Goal: Information Seeking & Learning: Understand process/instructions

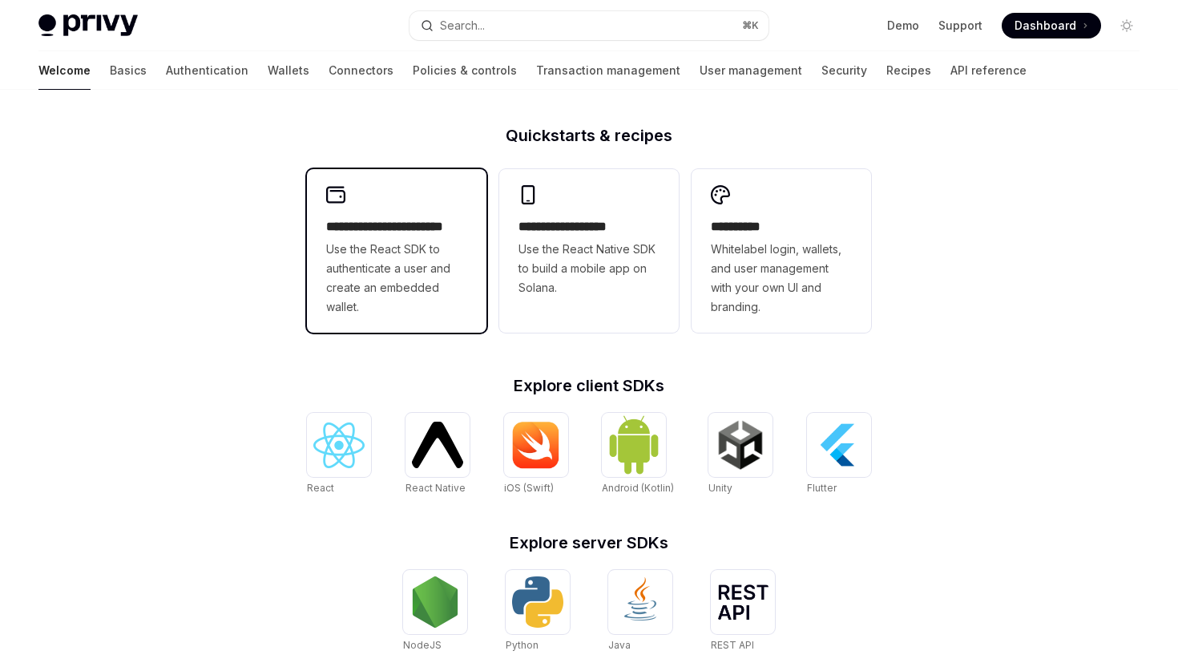
scroll to position [375, 0]
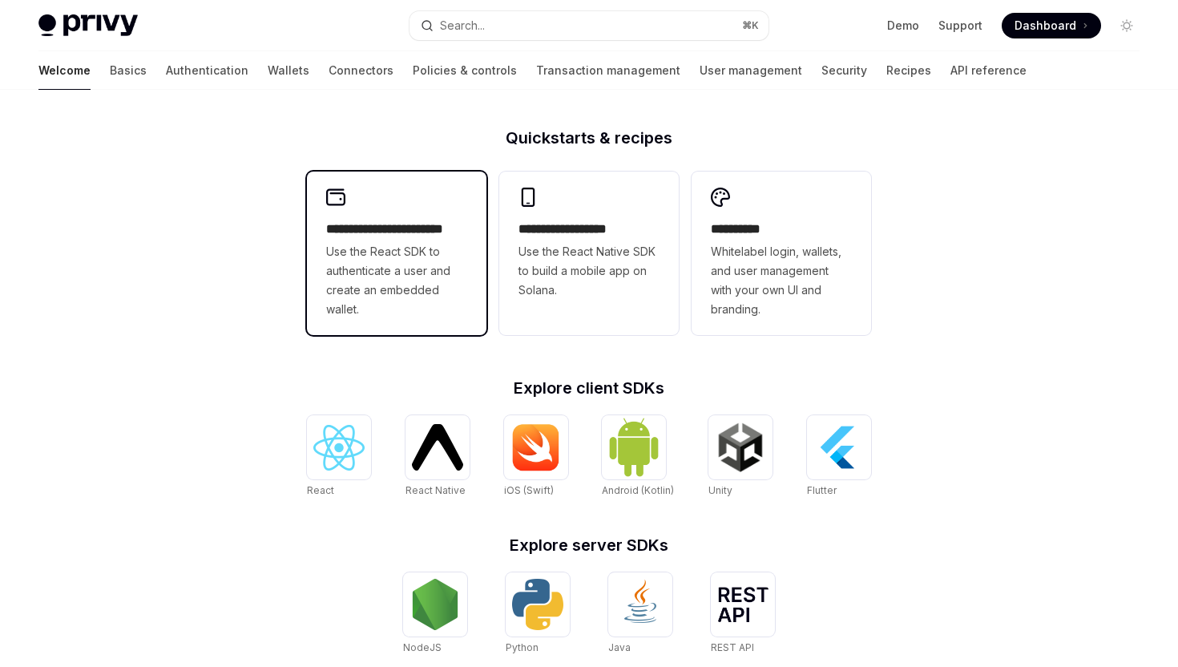
click at [432, 302] on span "Use the React SDK to authenticate a user and create an embedded wallet." at bounding box center [396, 280] width 141 height 77
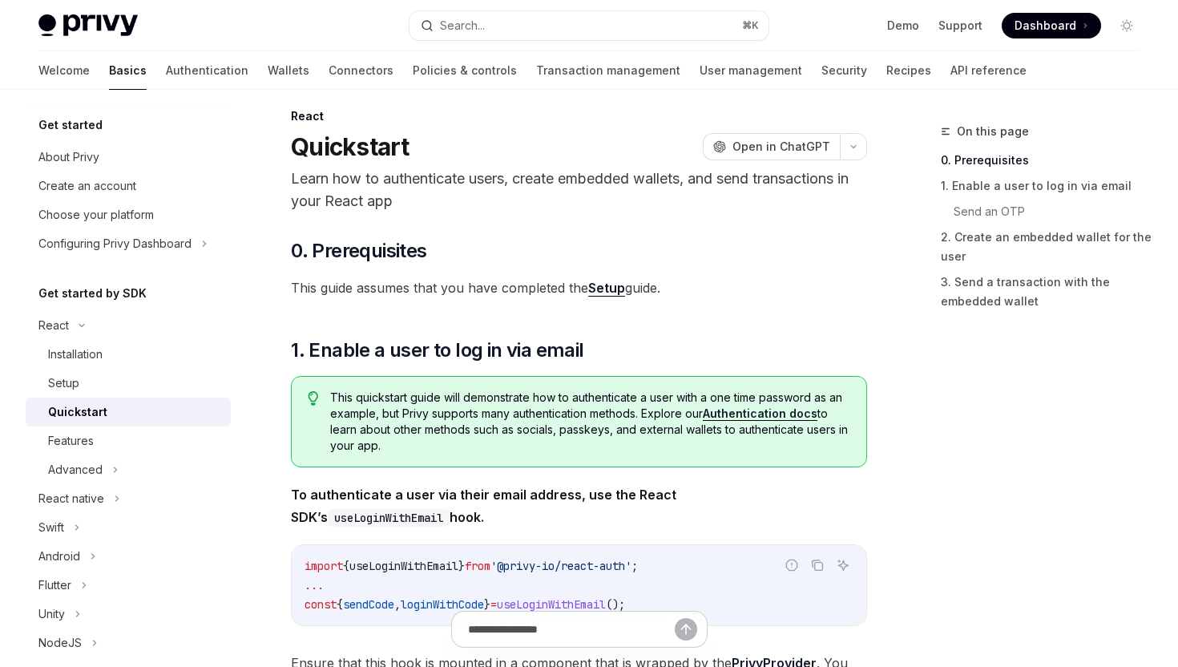
scroll to position [18, 0]
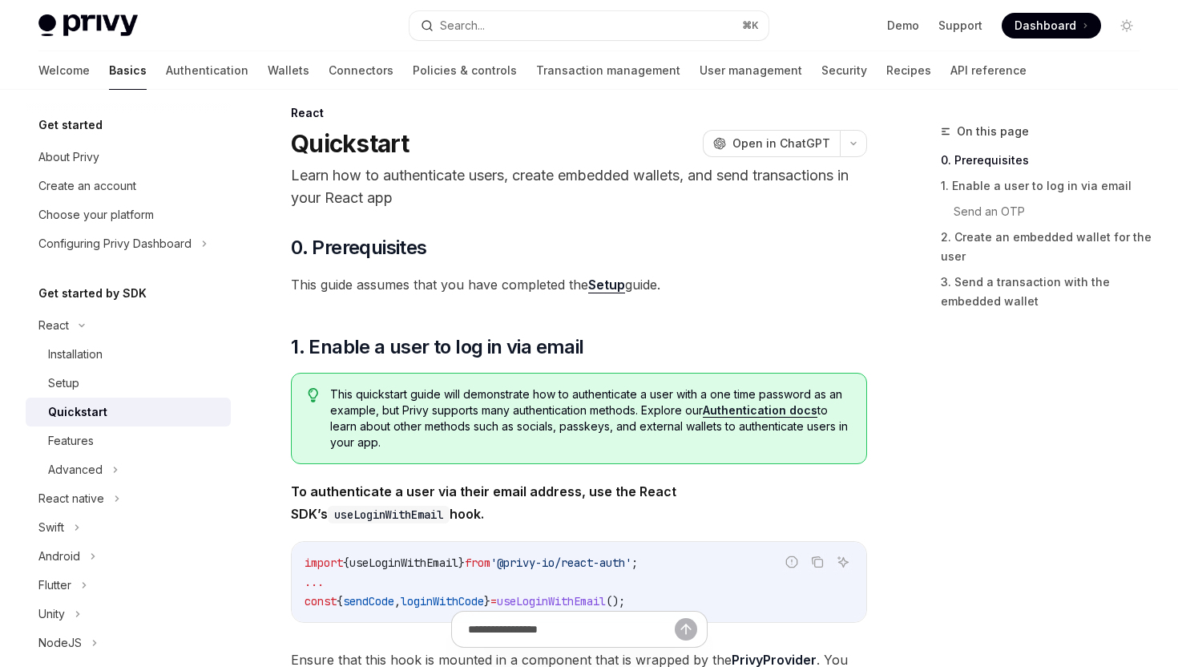
click at [605, 283] on link "Setup" at bounding box center [606, 285] width 37 height 17
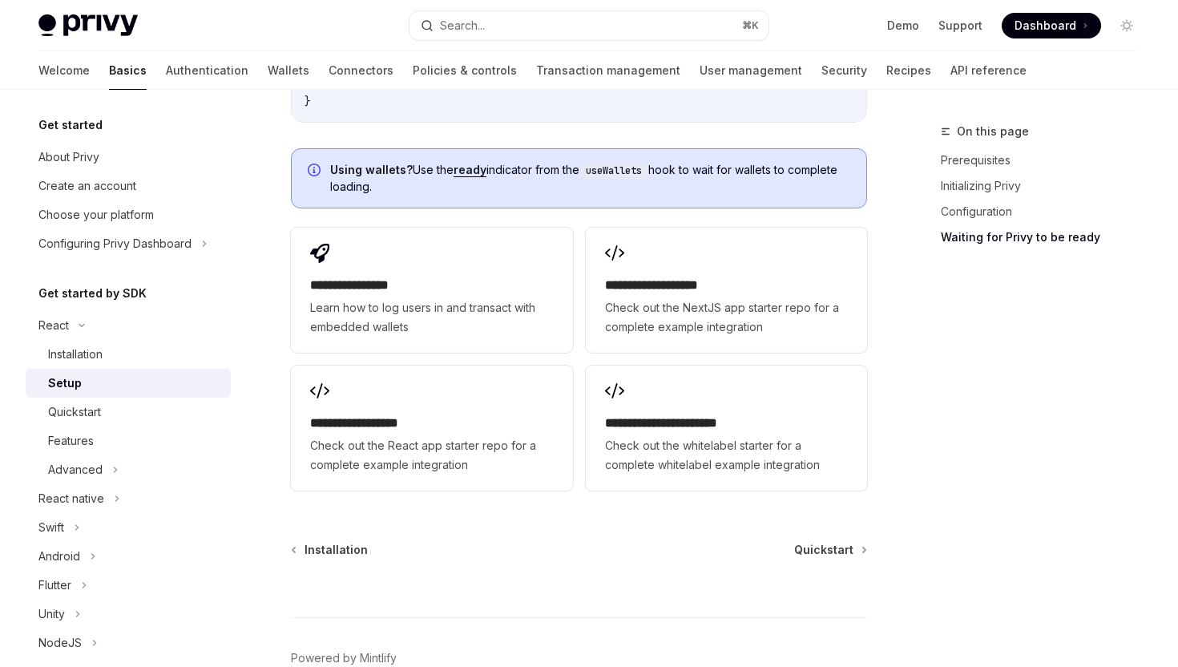
scroll to position [2112, 0]
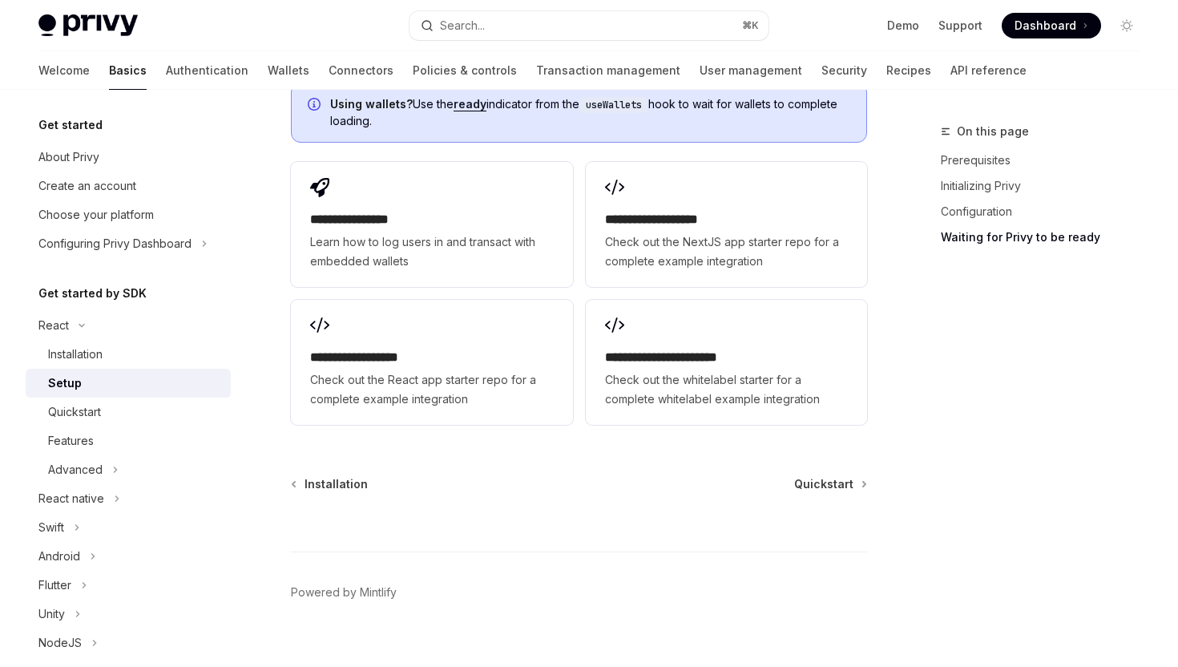
type textarea "*"
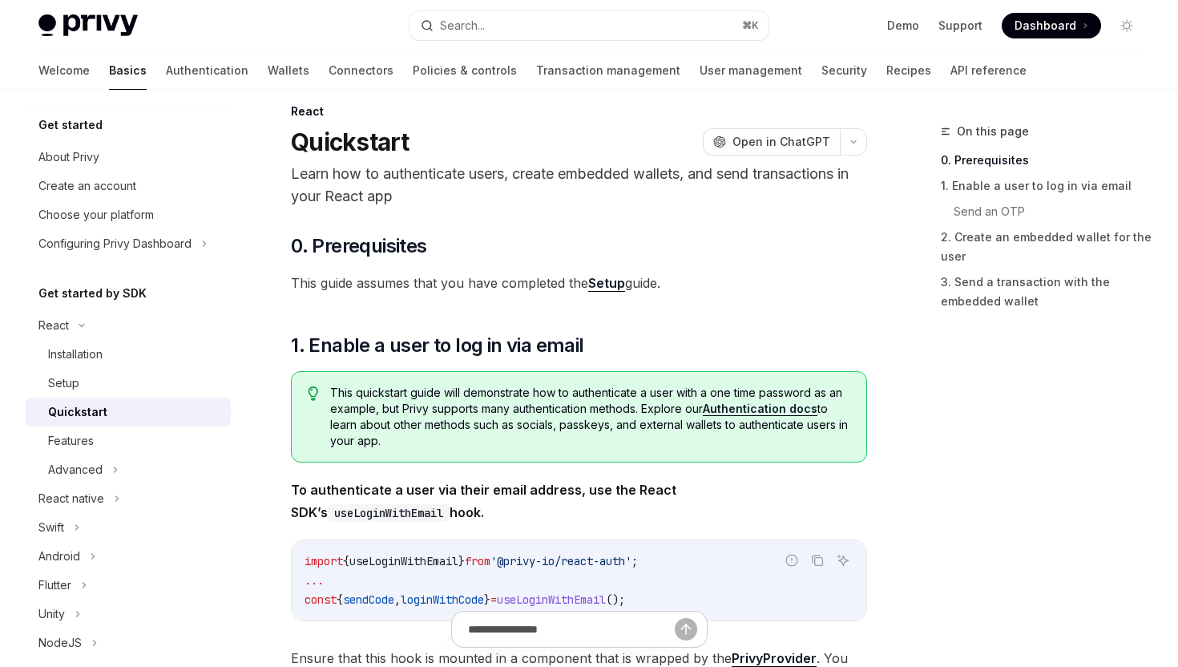
scroll to position [18, 0]
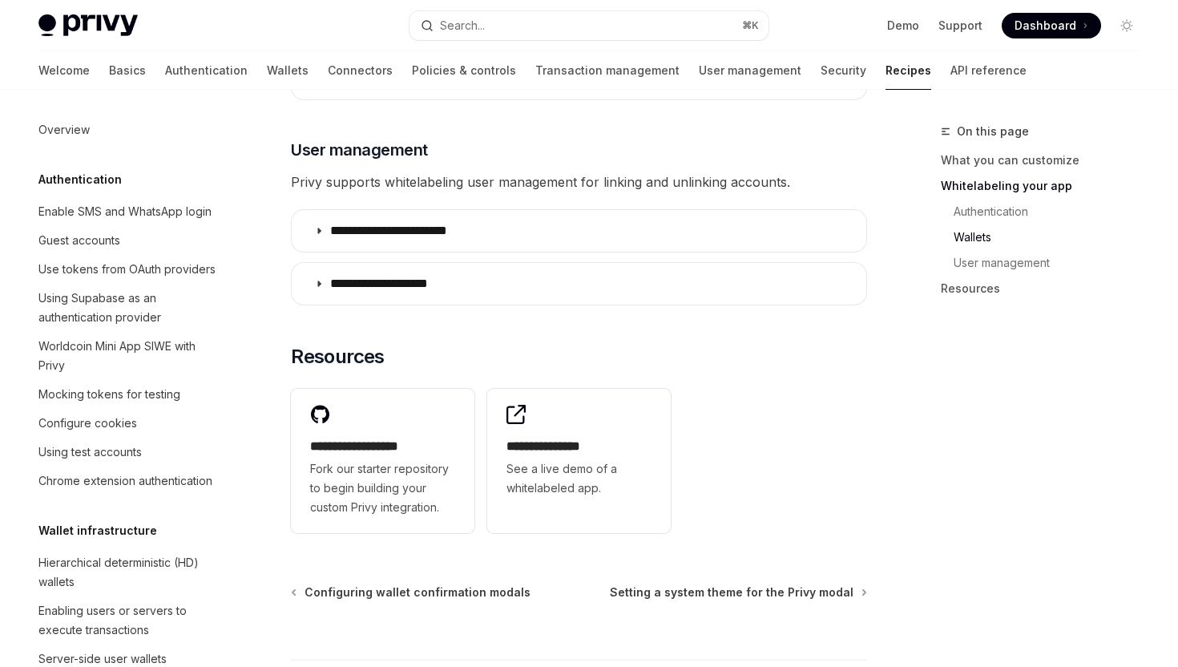
scroll to position [870, 0]
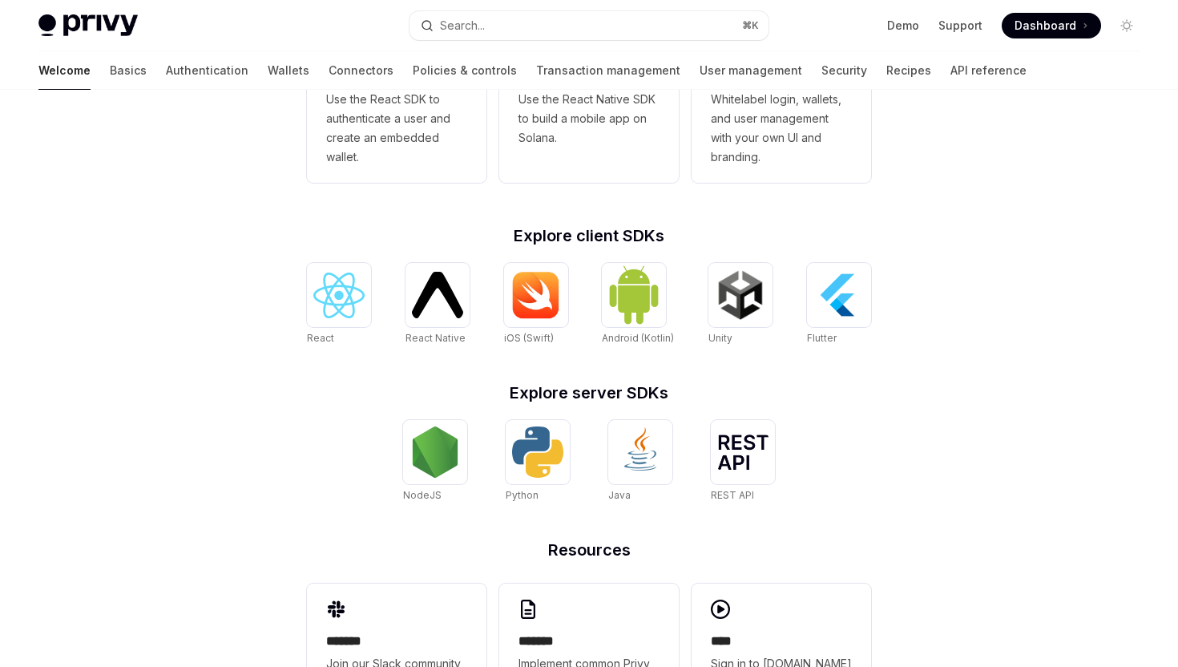
scroll to position [608, 0]
